Goal: Task Accomplishment & Management: Manage account settings

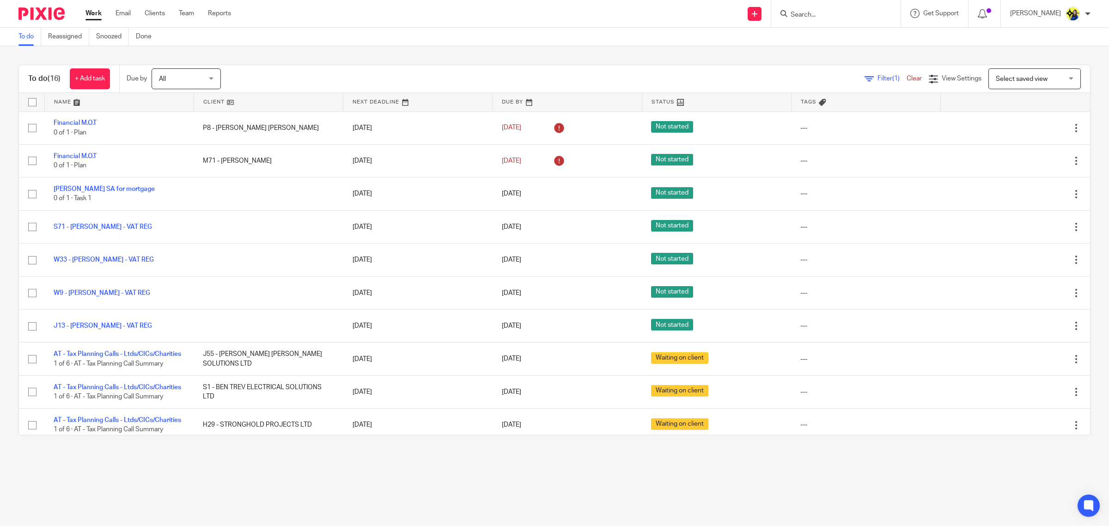
scroll to position [51, 0]
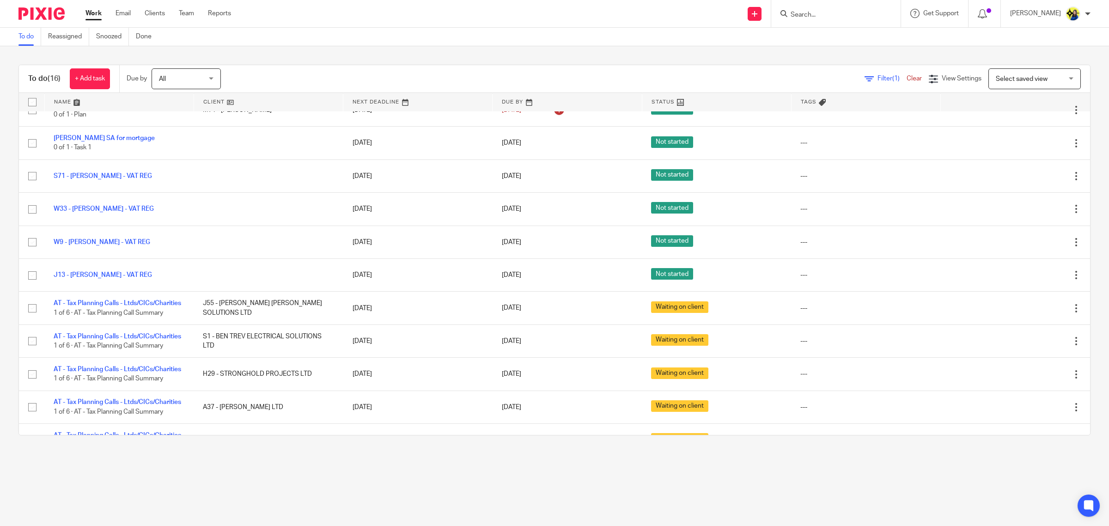
drag, startPoint x: 705, startPoint y: 470, endPoint x: 688, endPoint y: 480, distance: 19.3
click at [705, 470] on main "To do Reassigned Snoozed Done To do (16) + Add task Due by All All Today Tomorr…" at bounding box center [554, 263] width 1109 height 526
click at [869, 13] on input "Search" at bounding box center [831, 15] width 83 height 8
drag, startPoint x: 831, startPoint y: 12, endPoint x: 837, endPoint y: 0, distance: 13.4
click at [833, 12] on input "Search" at bounding box center [831, 15] width 83 height 8
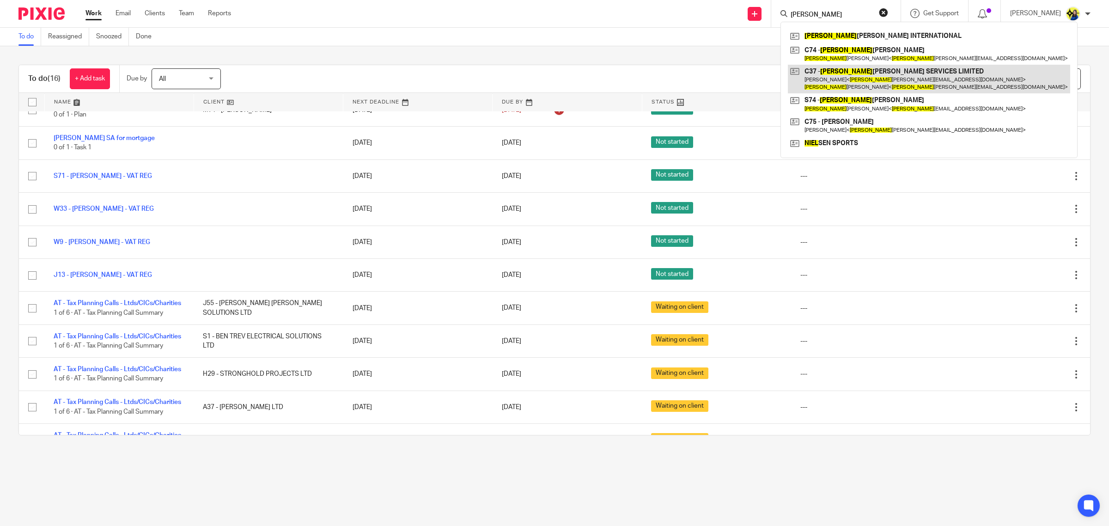
type input "nigel"
click at [905, 73] on link at bounding box center [929, 79] width 282 height 29
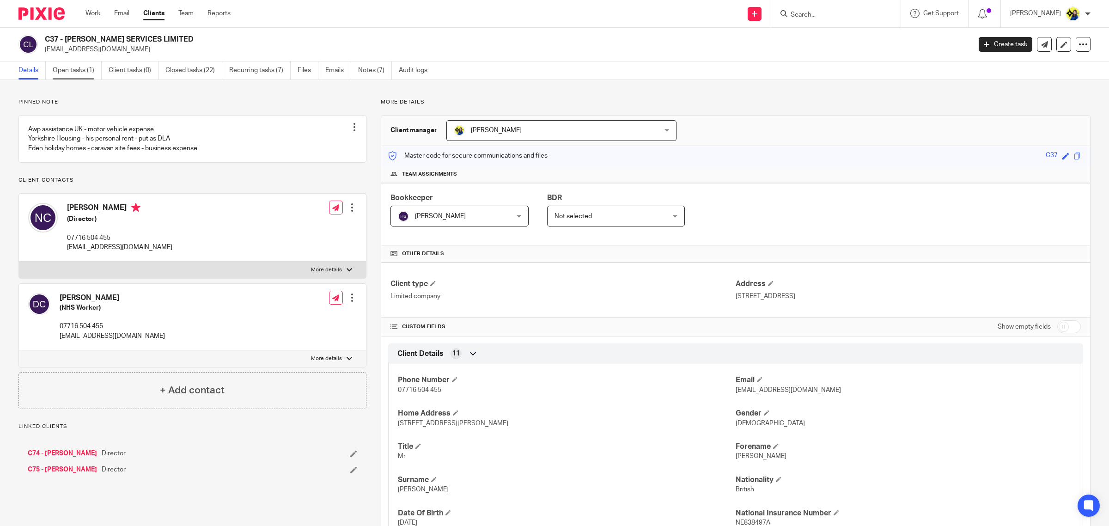
click at [79, 71] on link "Open tasks (1)" at bounding box center [77, 70] width 49 height 18
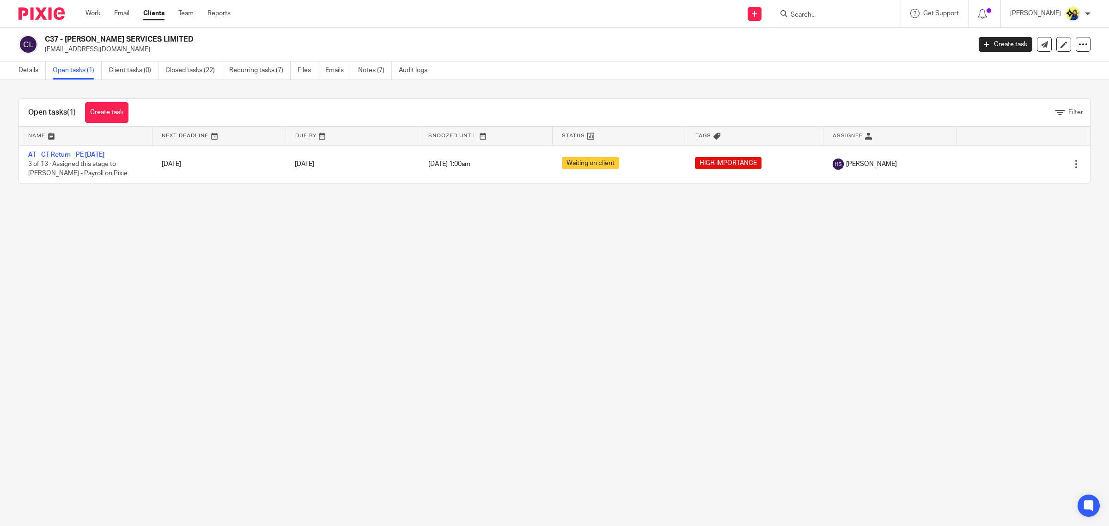
drag, startPoint x: 138, startPoint y: 52, endPoint x: 44, endPoint y: 49, distance: 93.8
click at [44, 49] on div "C37 - NIGEL CATTON SERVICES LIMITED nigelcatton@icloud.com" at bounding box center [491, 44] width 946 height 19
click at [646, 404] on main "C37 - NIGEL CATTON SERVICES LIMITED nigelcatton@icloud.com Create task Update f…" at bounding box center [554, 263] width 1109 height 526
click at [33, 70] on link "Details" at bounding box center [31, 70] width 27 height 18
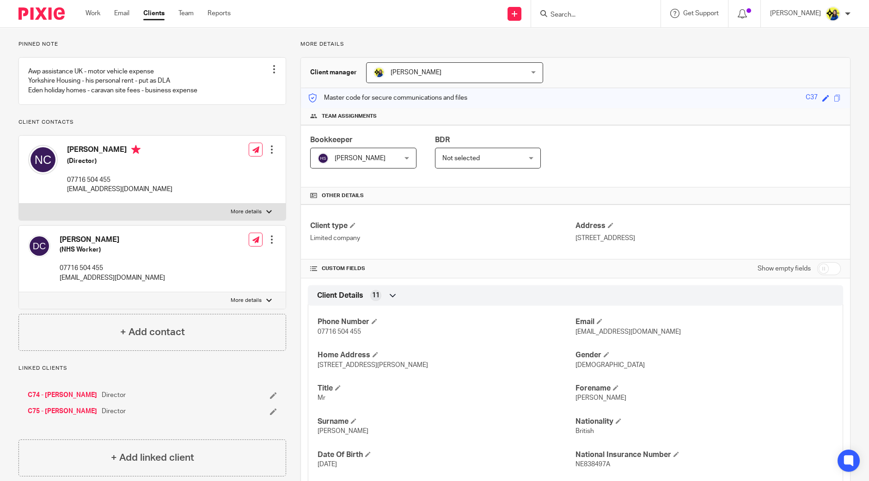
scroll to position [57, 0]
click at [145, 41] on p "Pinned note" at bounding box center [151, 44] width 267 height 7
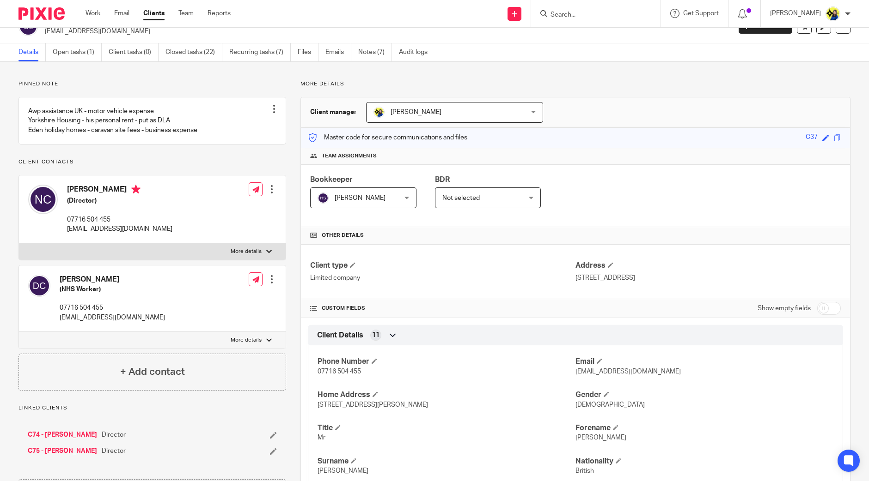
scroll to position [0, 0]
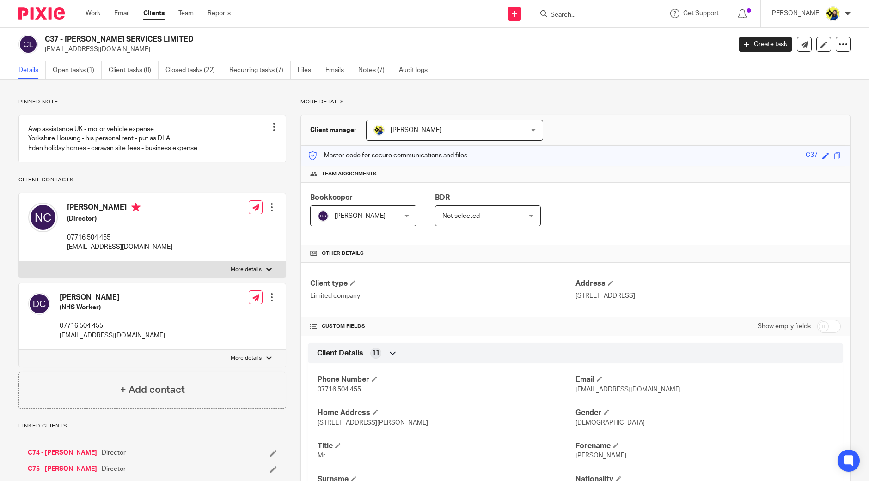
click at [148, 50] on p "nigelcatton@icloud.com" at bounding box center [385, 49] width 680 height 9
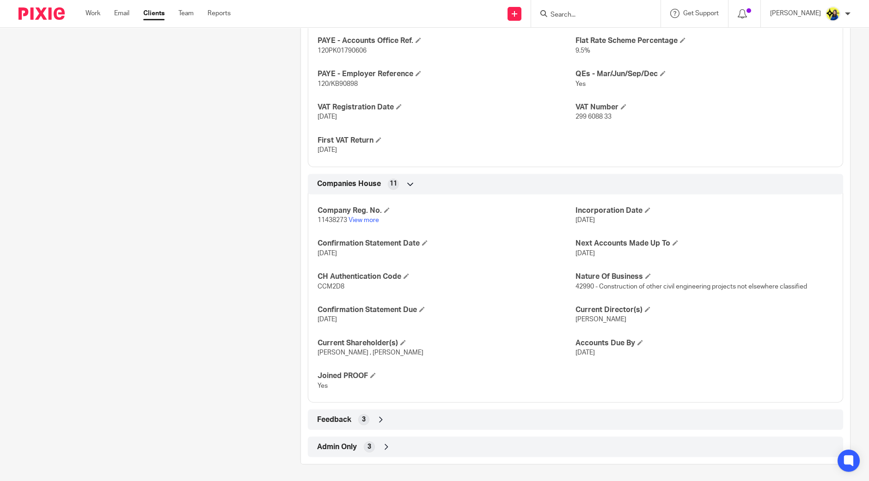
scroll to position [745, 0]
click at [330, 419] on span "Feedback" at bounding box center [334, 420] width 34 height 10
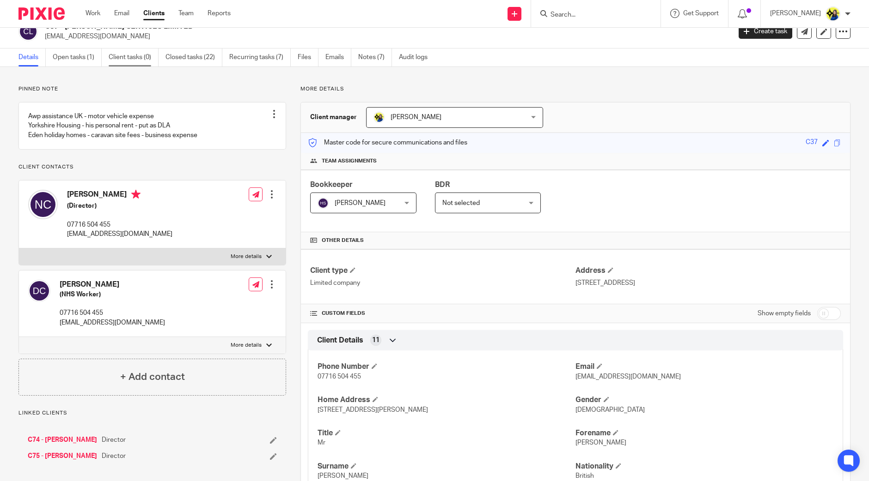
scroll to position [0, 0]
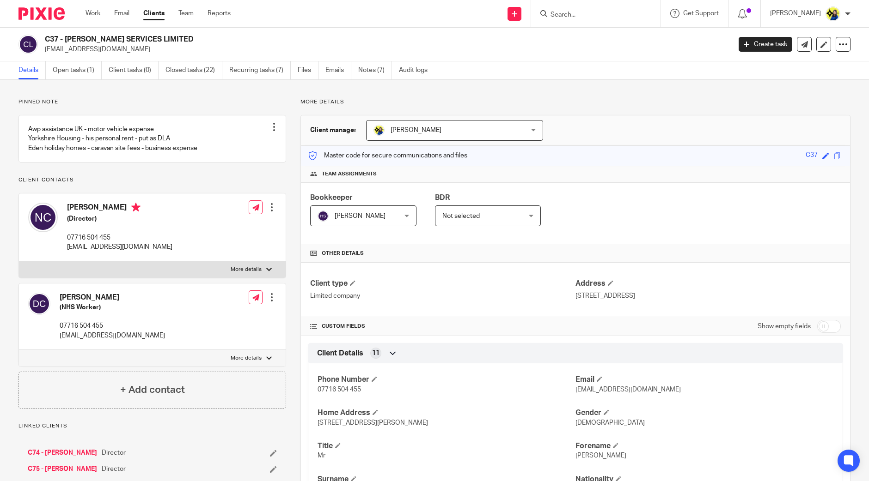
drag, startPoint x: 42, startPoint y: 39, endPoint x: 217, endPoint y: 37, distance: 175.6
click at [217, 37] on div "C37 - NIGEL CATTON SERVICES LIMITED nigelcatton@icloud.com" at bounding box center [371, 44] width 706 height 19
copy h2 "C37 - NIGEL CATTON SERVICES LIMITED"
click at [619, 14] on input "Search" at bounding box center [590, 15] width 83 height 8
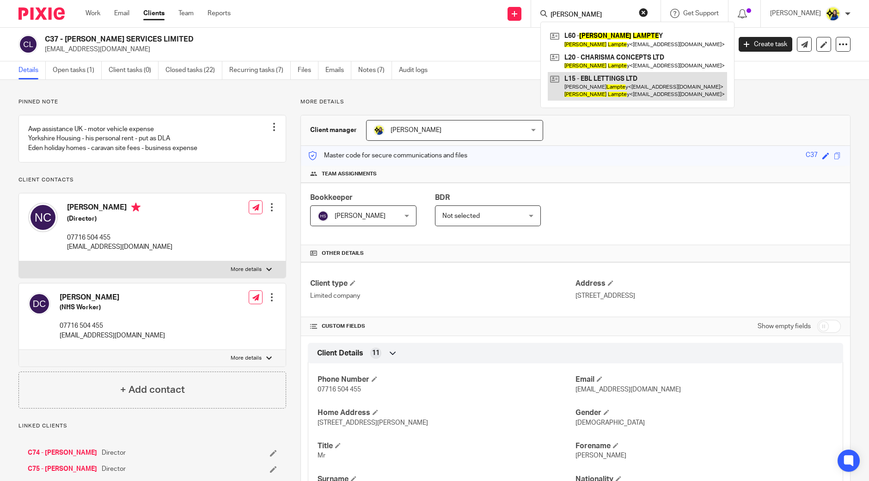
type input "benjamin lampte"
click at [679, 84] on link at bounding box center [636, 86] width 179 height 29
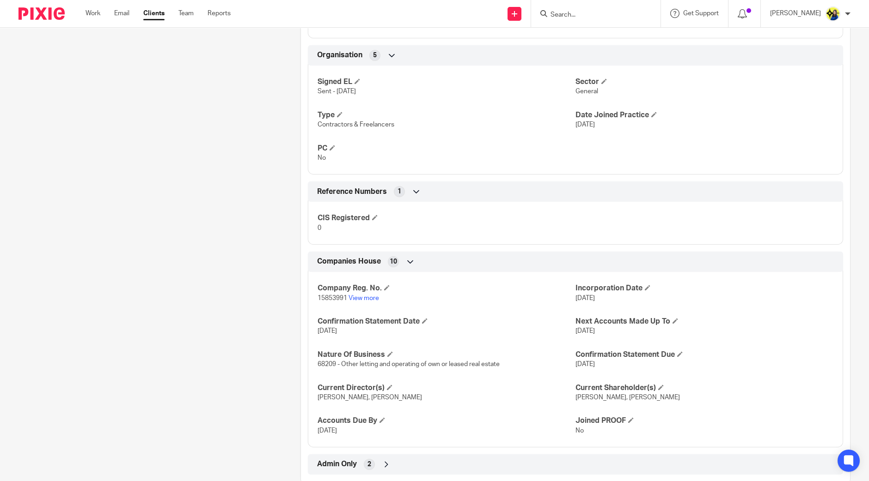
scroll to position [585, 0]
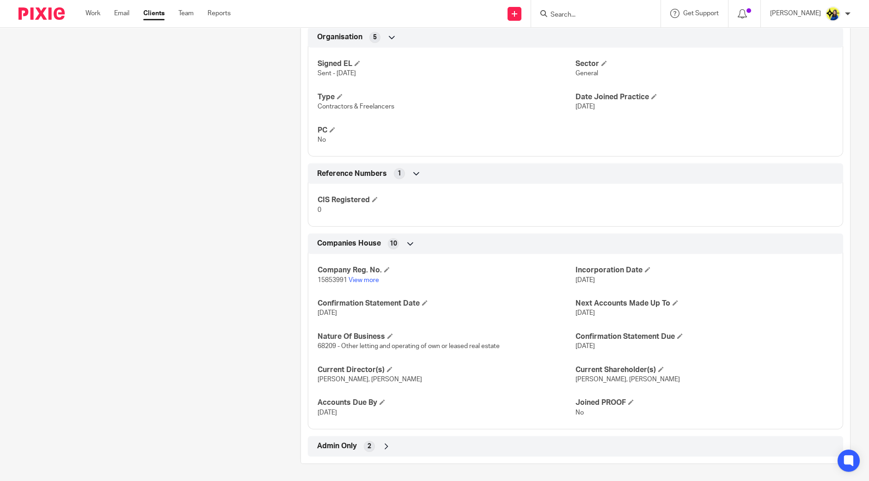
click at [336, 447] on span "Admin Only" at bounding box center [337, 447] width 40 height 10
click at [146, 298] on div "Client contacts Benjamin Lamptey (Senior Software Engineer) 07506 068 086 benla…" at bounding box center [145, 10] width 282 height 994
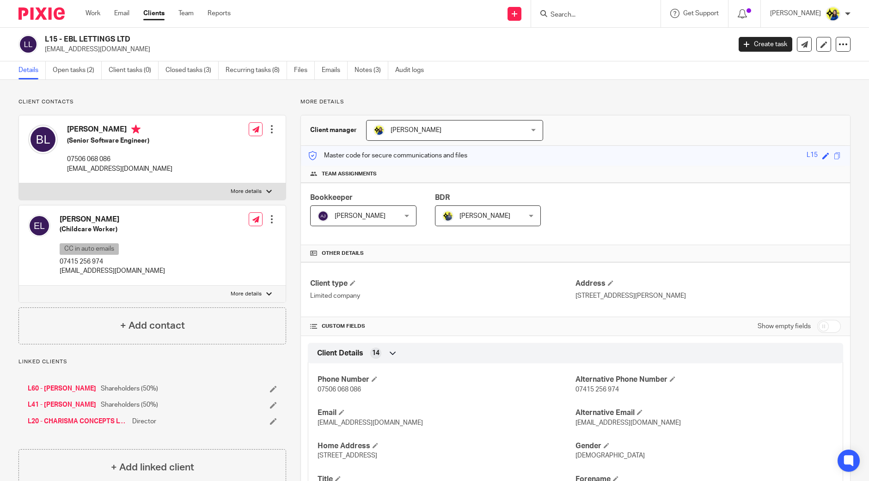
scroll to position [173, 0]
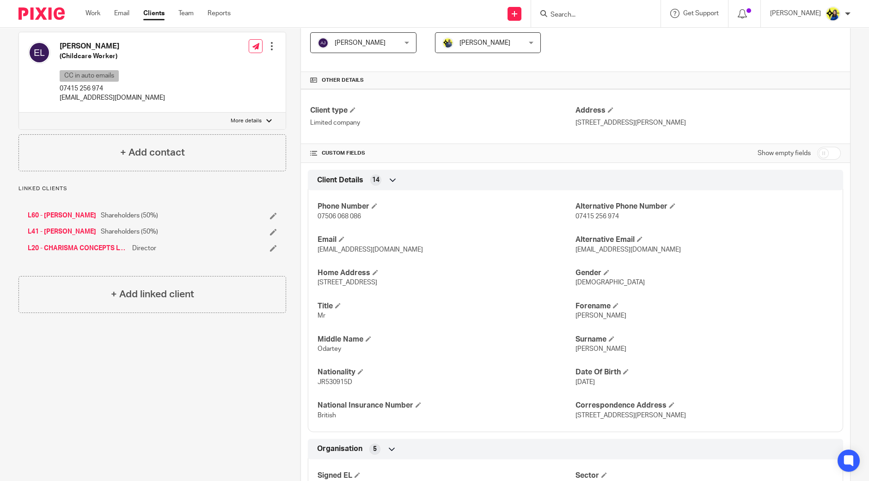
click at [203, 382] on div "Client contacts Benjamin Lamptey (Senior Software Engineer) 07506 068 086 benla…" at bounding box center [145, 422] width 282 height 994
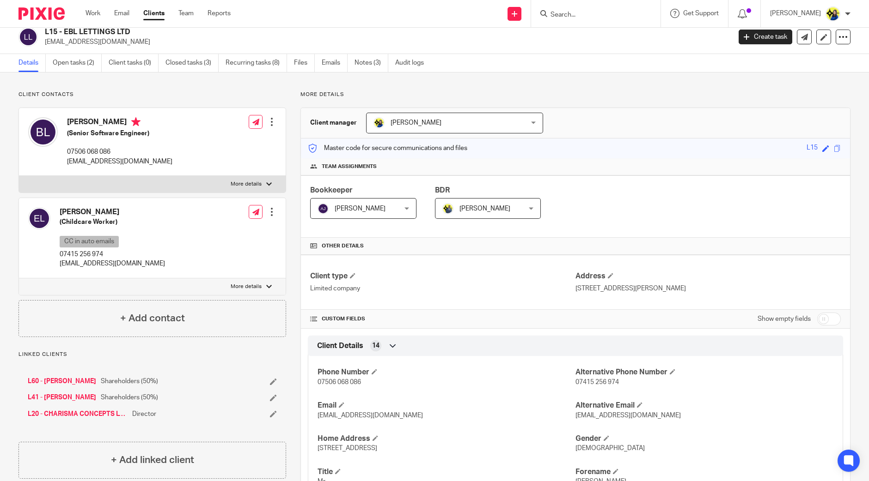
scroll to position [0, 0]
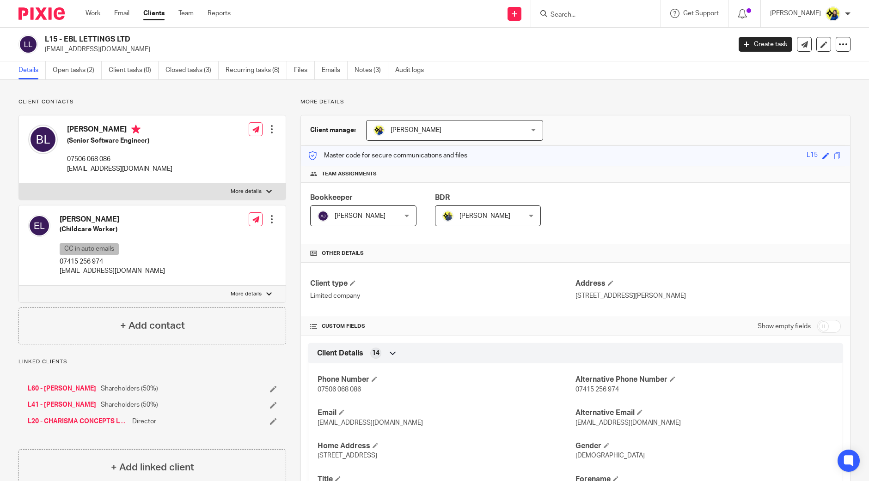
click at [227, 100] on p "Client contacts" at bounding box center [151, 101] width 267 height 7
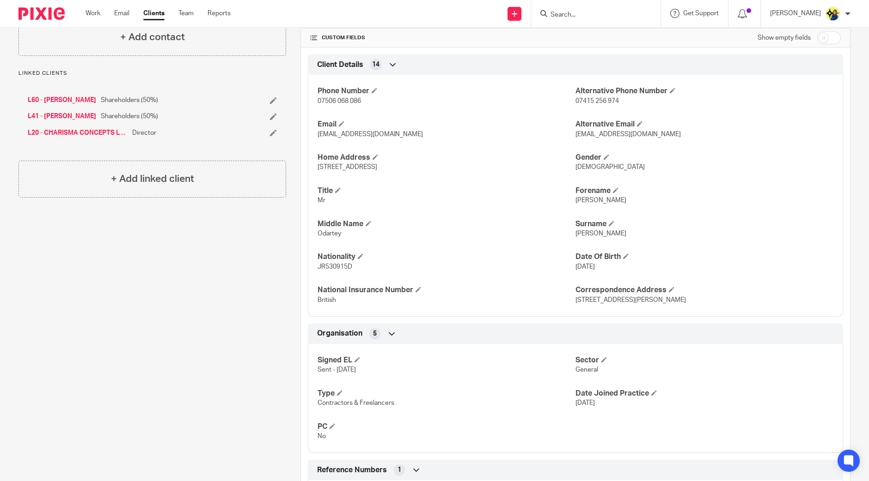
scroll to position [628, 0]
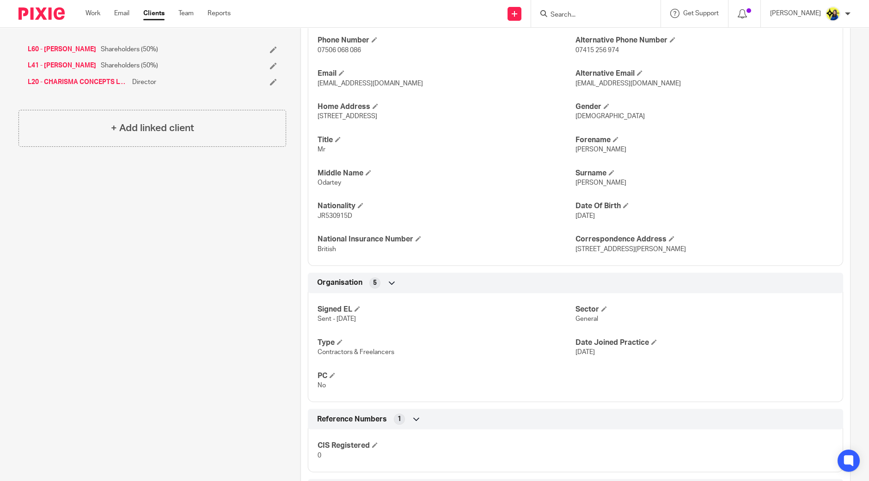
scroll to position [0, 0]
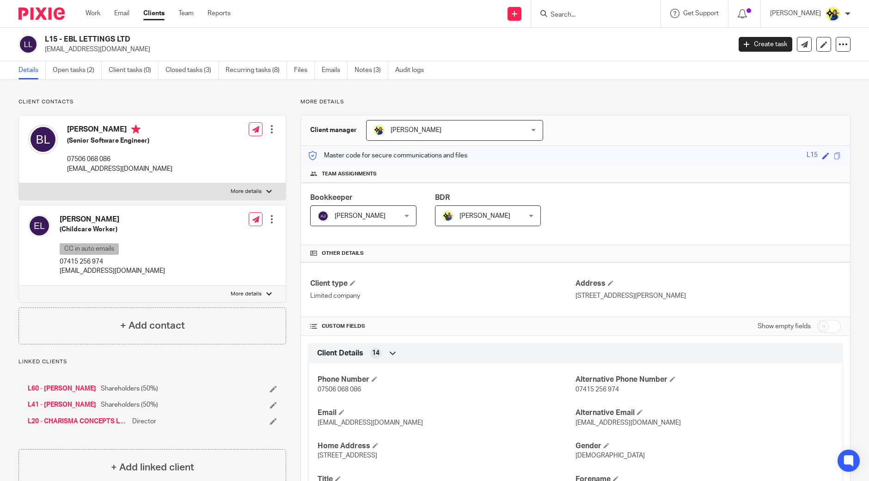
click at [184, 98] on p "Client contacts" at bounding box center [151, 101] width 267 height 7
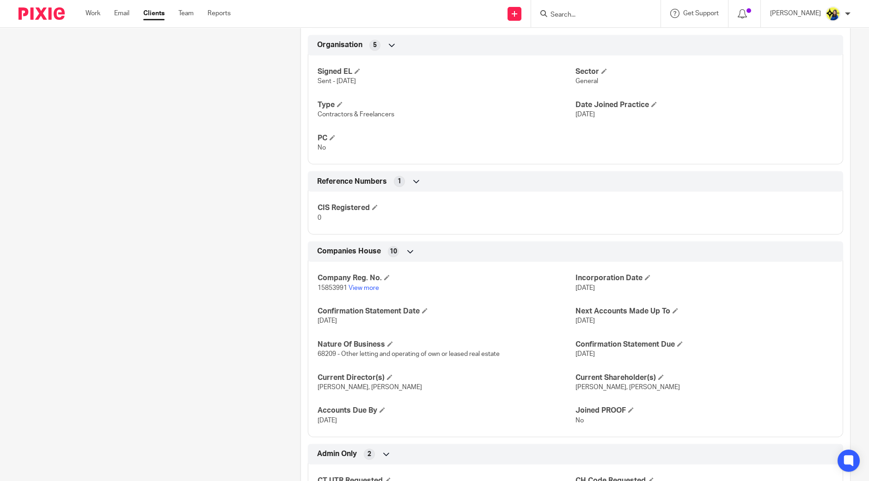
click at [169, 229] on div "Client contacts Benjamin Lamptey (Senior Software Engineer) 07506 068 086 benla…" at bounding box center [145, 18] width 282 height 994
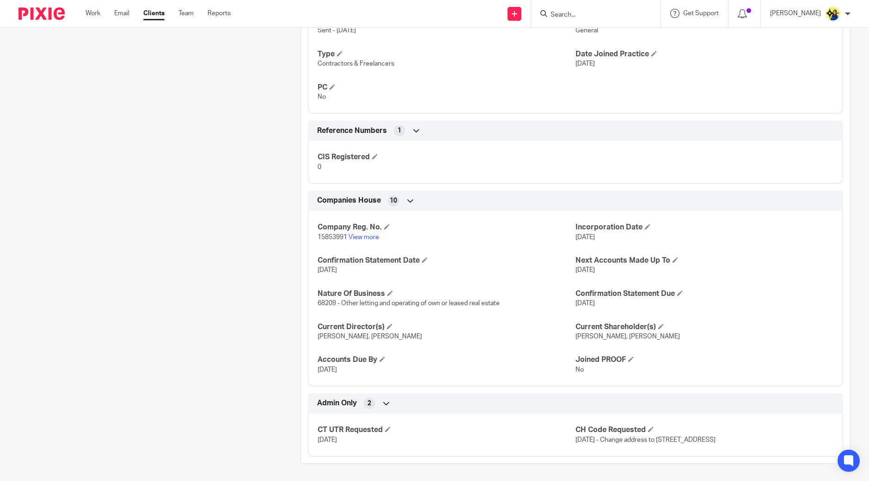
click at [364, 234] on link "View more" at bounding box center [363, 237] width 30 height 6
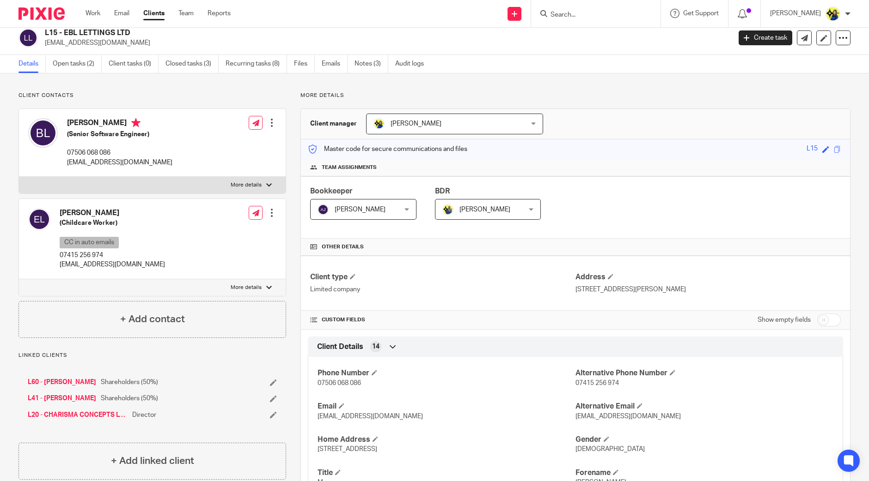
scroll to position [0, 0]
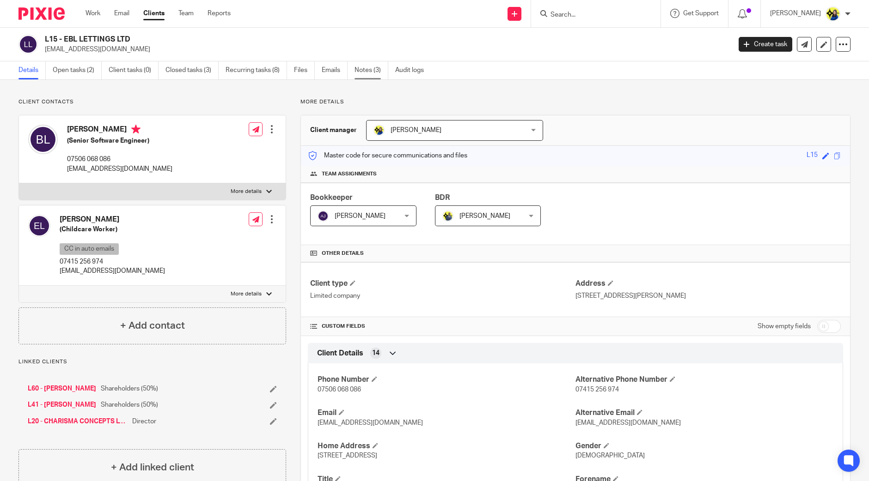
click at [361, 68] on link "Notes (3)" at bounding box center [371, 70] width 34 height 18
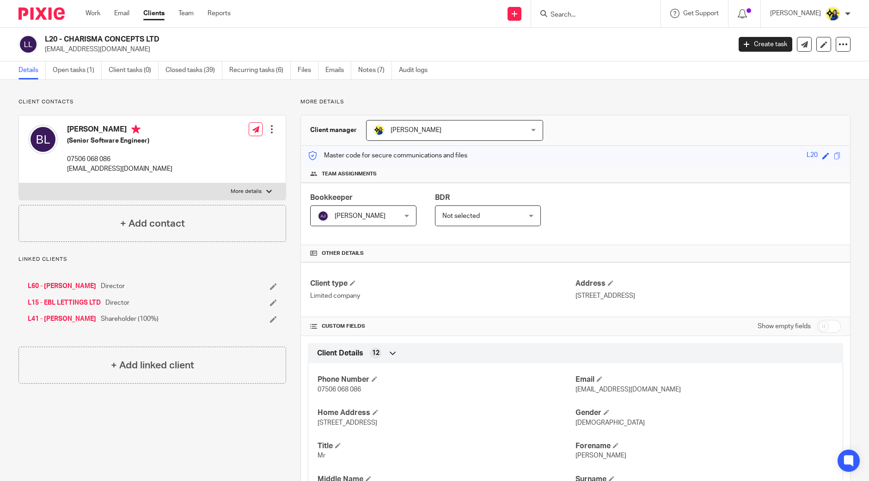
click at [92, 304] on link "L15 - EBL LETTINGS LTD" at bounding box center [64, 302] width 73 height 9
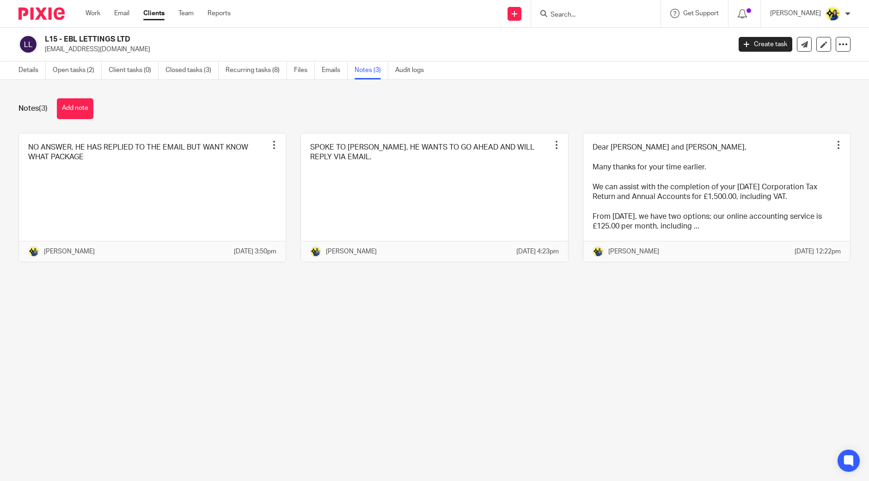
click at [181, 106] on div "Notes (3) Add note" at bounding box center [434, 108] width 832 height 21
click at [69, 110] on button "Add note" at bounding box center [75, 108] width 36 height 21
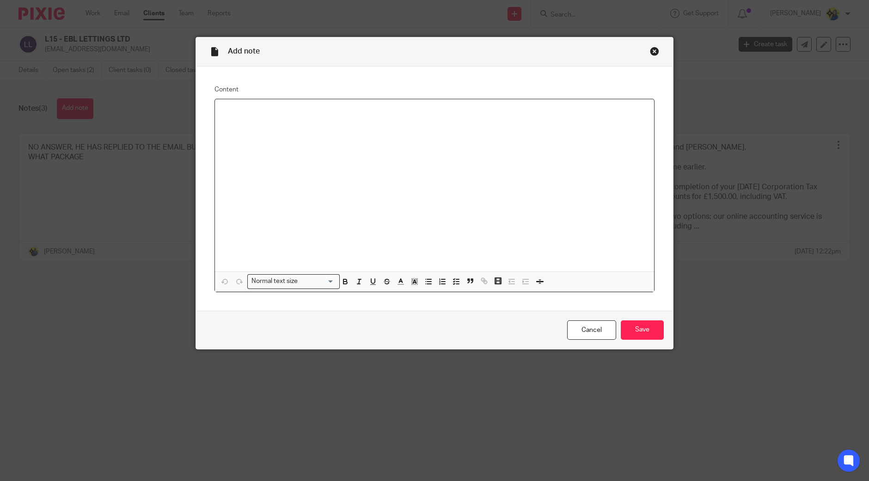
click at [401, 188] on div at bounding box center [434, 185] width 439 height 172
click at [579, 243] on div "Monzo -" at bounding box center [434, 185] width 439 height 172
click at [318, 145] on div "Monzo -" at bounding box center [434, 185] width 439 height 172
click at [318, 145] on p at bounding box center [434, 148] width 424 height 9
click at [309, 158] on div "Monzo - make Elizabeth 100% shareholder" at bounding box center [434, 185] width 439 height 172
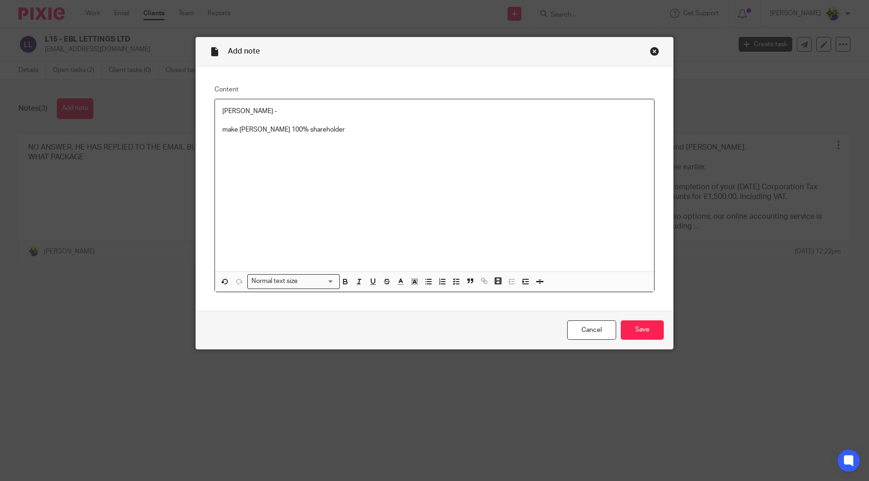
click at [335, 144] on p at bounding box center [434, 148] width 424 height 9
click at [376, 209] on div "Monzo - make Elizabeth 100% shareholder" at bounding box center [434, 185] width 439 height 172
click at [358, 186] on div "Monzo - make Elizabeth 100% shareholder" at bounding box center [434, 185] width 439 height 172
click at [347, 167] on div "Monzo - make Elizabeth 100% shareholder" at bounding box center [434, 185] width 439 height 172
click at [341, 154] on div "Monzo - make Elizabeth 100% shareholder" at bounding box center [434, 185] width 439 height 172
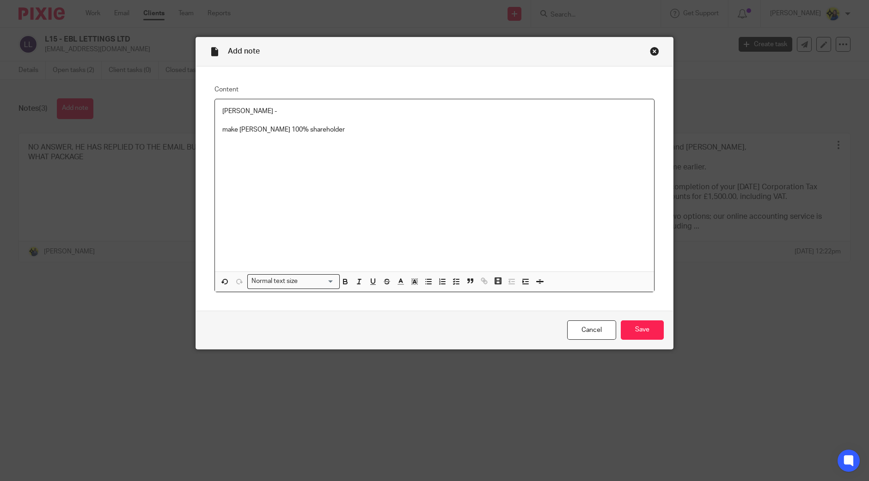
click at [341, 154] on div "Monzo - make Elizabeth 100% shareholder" at bounding box center [434, 185] width 439 height 172
click at [273, 152] on p "NO VAT -" at bounding box center [434, 148] width 424 height 9
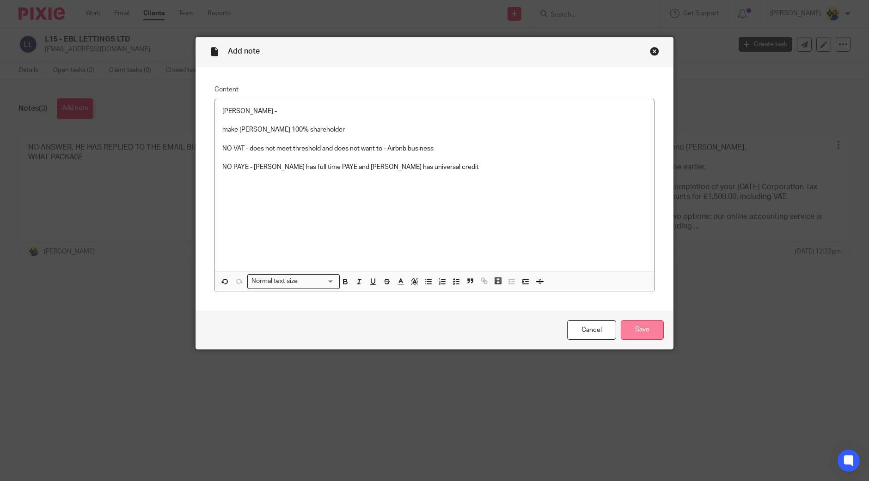
click at [651, 324] on input "Save" at bounding box center [641, 331] width 43 height 20
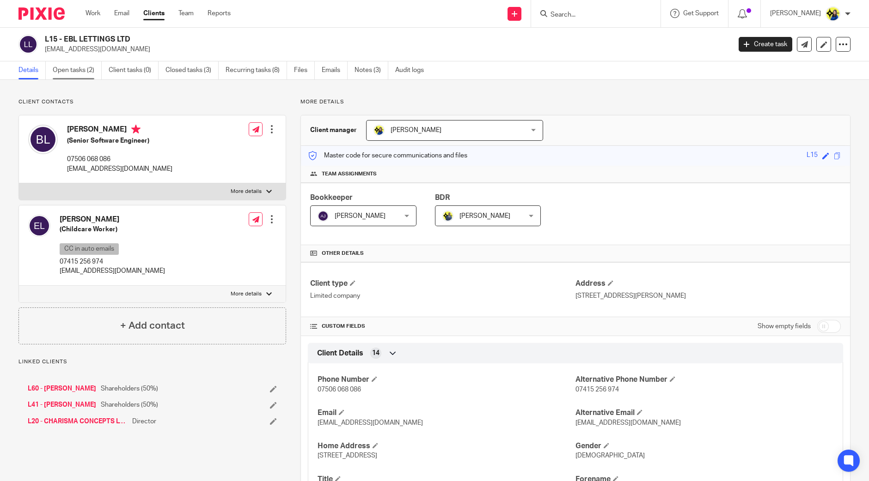
click at [83, 68] on link "Open tasks (2)" at bounding box center [77, 70] width 49 height 18
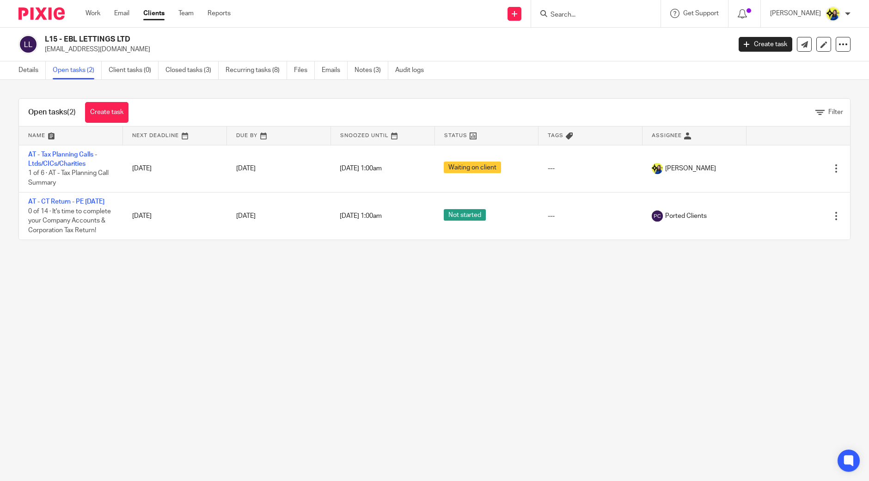
click at [51, 73] on ul "Details Open tasks (2) Client tasks (0) Closed tasks (3) Recurring tasks (8) Fi…" at bounding box center [227, 70] width 419 height 18
click at [60, 87] on div "Open tasks (2) Create task Filter Name Next Deadline Due By Snoozed Until Statu…" at bounding box center [434, 169] width 869 height 179
click at [70, 86] on div "Open tasks (2) Create task Filter Name Next Deadline Due By Snoozed Until Statu…" at bounding box center [434, 169] width 869 height 179
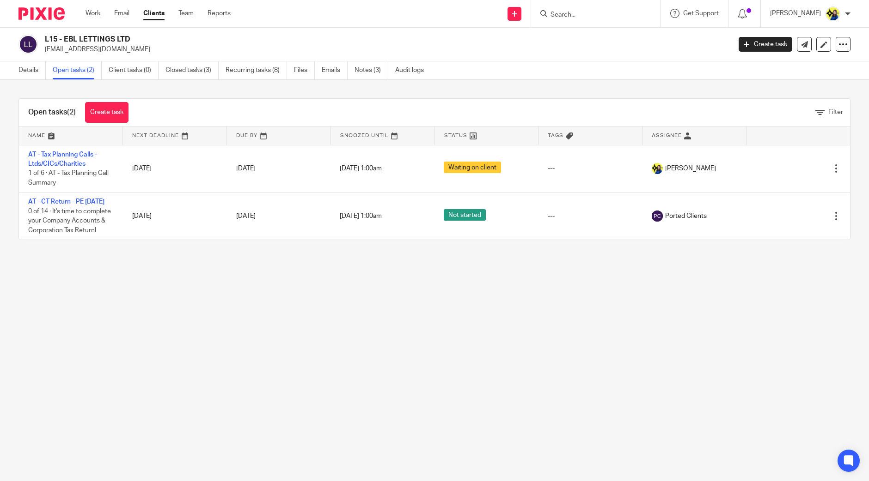
click at [50, 83] on div "Open tasks (2) Create task Filter Name Next Deadline Due By Snoozed Until Statu…" at bounding box center [434, 169] width 869 height 179
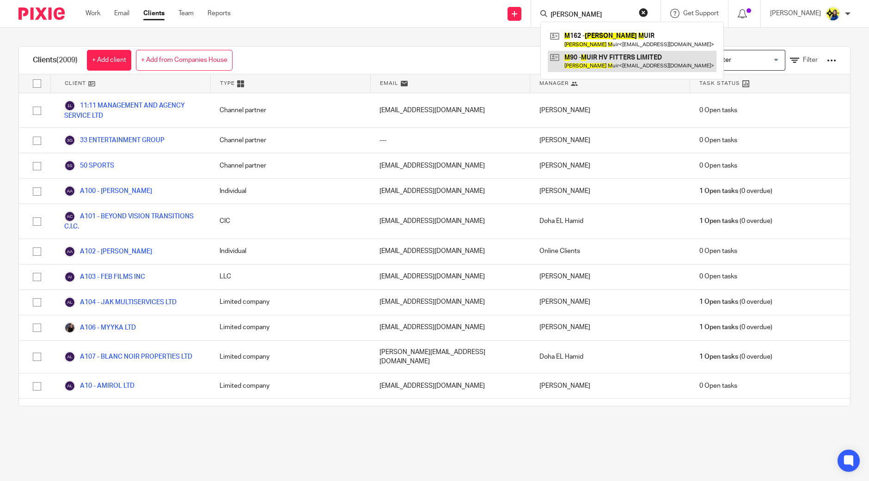
type input "wallace m"
click at [625, 64] on link at bounding box center [631, 61] width 169 height 21
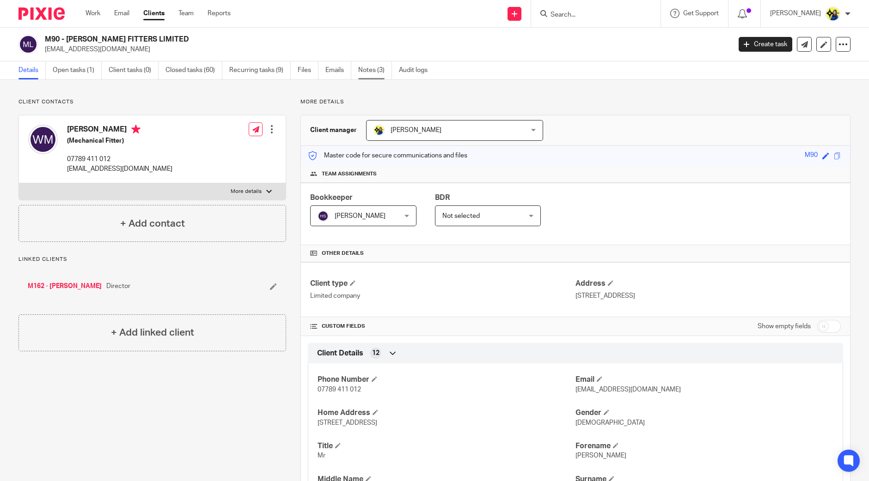
click at [379, 65] on link "Notes (3)" at bounding box center [375, 70] width 34 height 18
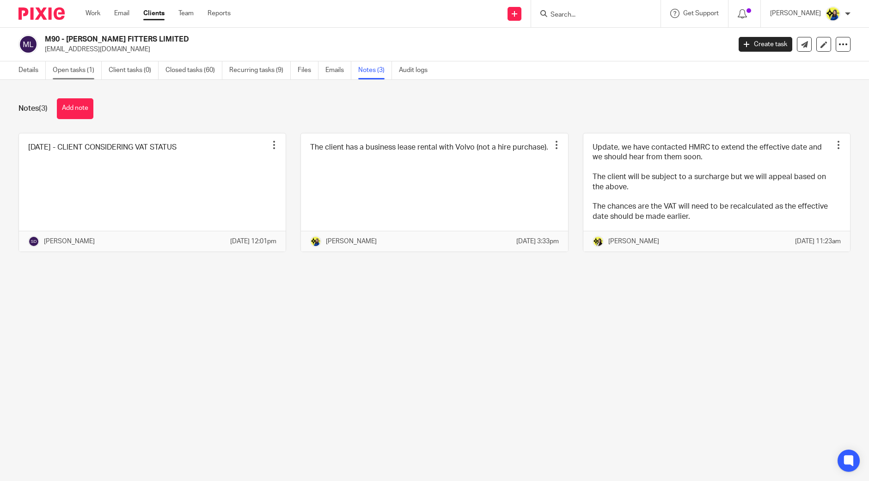
click at [65, 69] on link "Open tasks (1)" at bounding box center [77, 70] width 49 height 18
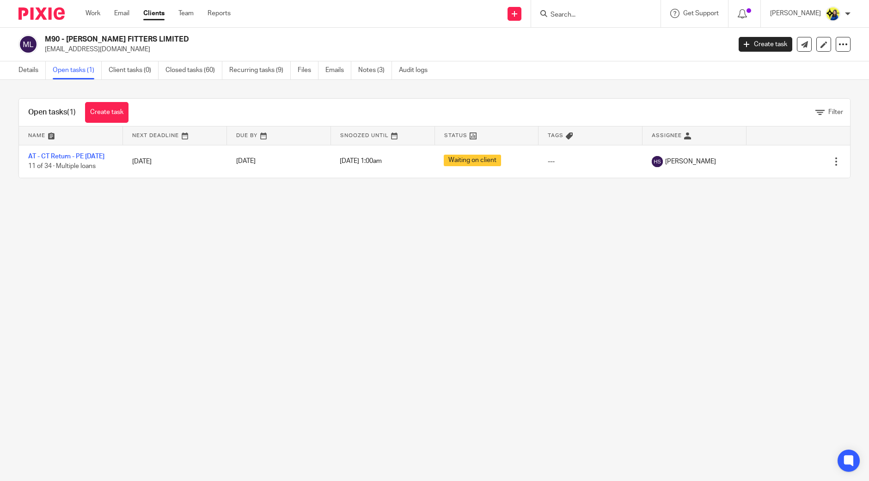
click at [136, 214] on main "M90 - [PERSON_NAME] FITTERS LIMITED [EMAIL_ADDRESS][DOMAIN_NAME] Create task Up…" at bounding box center [434, 240] width 869 height 481
click at [140, 213] on main "M90 - [PERSON_NAME] FITTERS LIMITED [EMAIL_ADDRESS][DOMAIN_NAME] Create task Up…" at bounding box center [434, 240] width 869 height 481
click at [140, 214] on main "M90 - [PERSON_NAME] FITTERS LIMITED [EMAIL_ADDRESS][DOMAIN_NAME] Create task Up…" at bounding box center [434, 240] width 869 height 481
click at [140, 213] on main "M90 - [PERSON_NAME] FITTERS LIMITED [EMAIL_ADDRESS][DOMAIN_NAME] Create task Up…" at bounding box center [434, 240] width 869 height 481
click at [160, 90] on div "Open tasks (1) Create task Filter Name Next Deadline Due By Snoozed Until Statu…" at bounding box center [434, 138] width 869 height 117
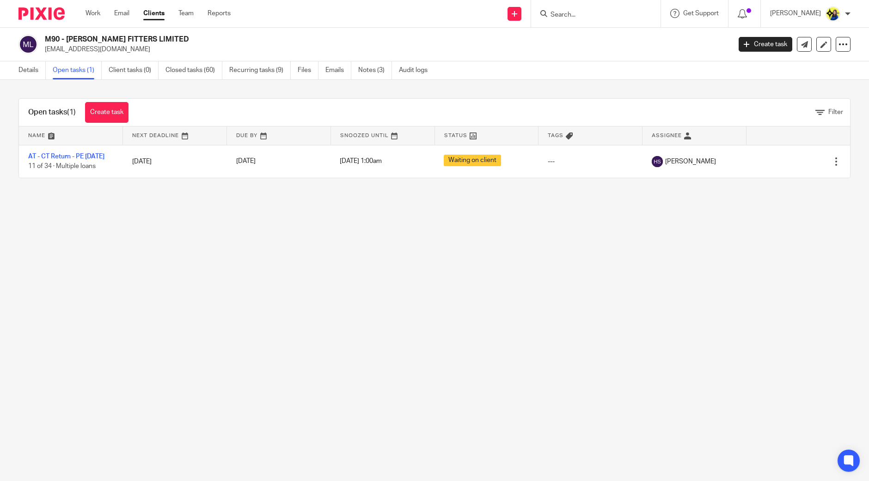
click at [185, 253] on main "M90 - [PERSON_NAME] FITTERS LIMITED [EMAIL_ADDRESS][DOMAIN_NAME] Create task Up…" at bounding box center [434, 240] width 869 height 481
click at [150, 205] on main "M90 - [PERSON_NAME] FITTERS LIMITED [EMAIL_ADDRESS][DOMAIN_NAME] Create task Up…" at bounding box center [434, 240] width 869 height 481
click at [151, 226] on main "M90 - [PERSON_NAME] FITTERS LIMITED [EMAIL_ADDRESS][DOMAIN_NAME] Create task Up…" at bounding box center [434, 240] width 869 height 481
click at [160, 93] on div "Open tasks (1) Create task Filter Name Next Deadline Due By Snoozed Until Statu…" at bounding box center [434, 138] width 869 height 117
click at [188, 66] on link "Closed tasks (60)" at bounding box center [193, 70] width 57 height 18
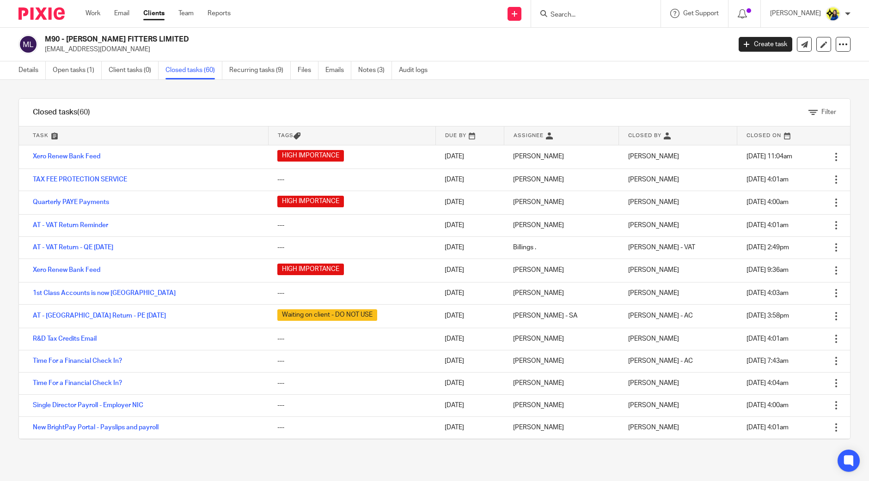
click at [229, 91] on div "Filter tasks Only show tasks matching all of these conditions 1 Task name Is Is…" at bounding box center [434, 280] width 869 height 401
